Goal: Entertainment & Leisure: Consume media (video, audio)

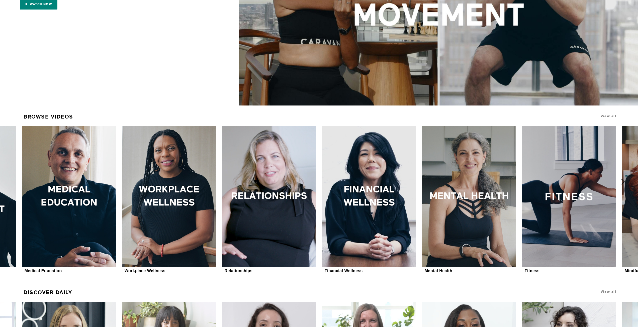
scroll to position [150, 0]
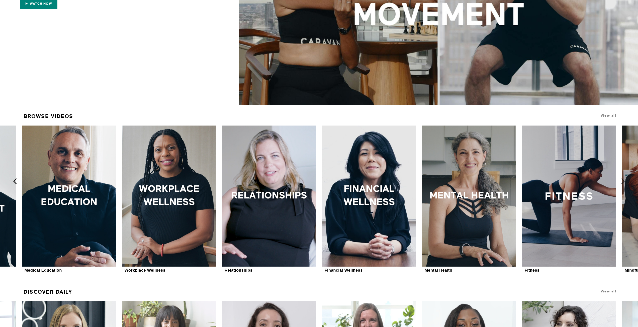
click at [14, 182] on icon at bounding box center [15, 181] width 6 height 6
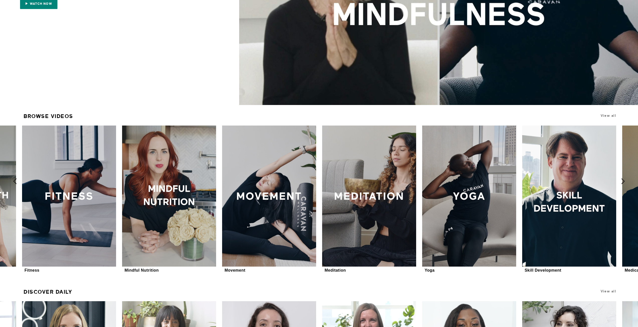
click at [13, 182] on icon at bounding box center [15, 181] width 6 height 6
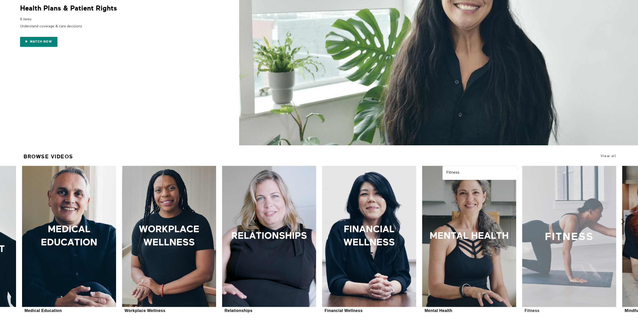
scroll to position [156, 0]
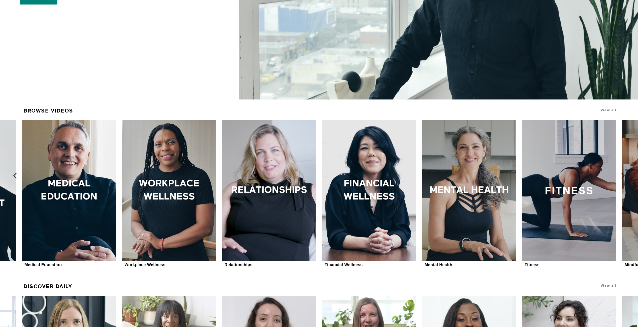
click at [15, 177] on icon at bounding box center [15, 176] width 6 height 6
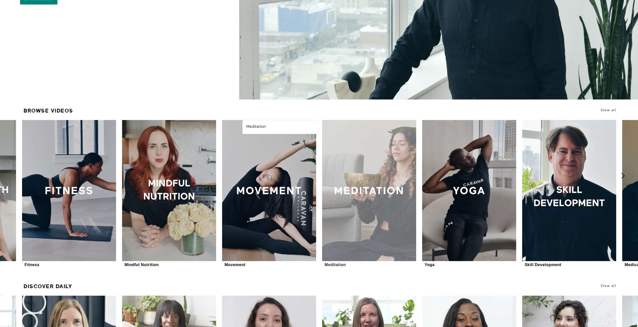
click at [373, 186] on div at bounding box center [369, 190] width 94 height 141
